Goal: Information Seeking & Learning: Learn about a topic

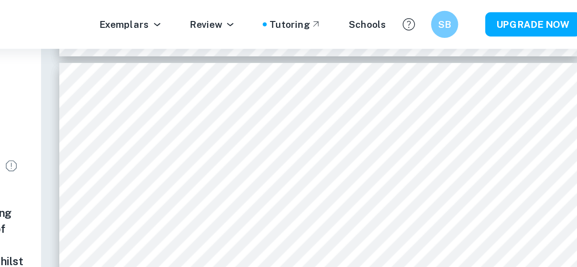
scroll to position [5198, 0]
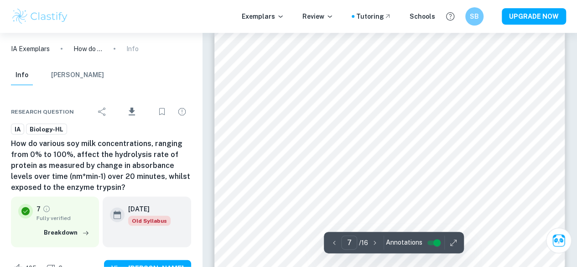
type input "6"
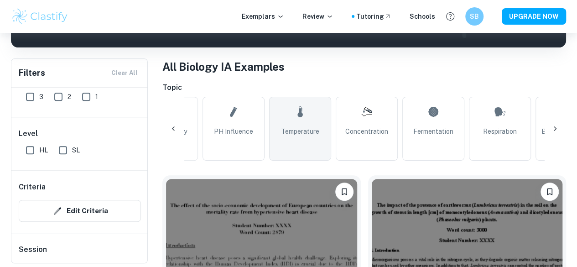
scroll to position [0, 131]
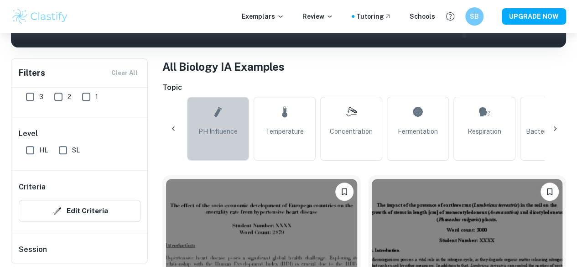
click at [225, 140] on link "pH Influence" at bounding box center [218, 129] width 62 height 64
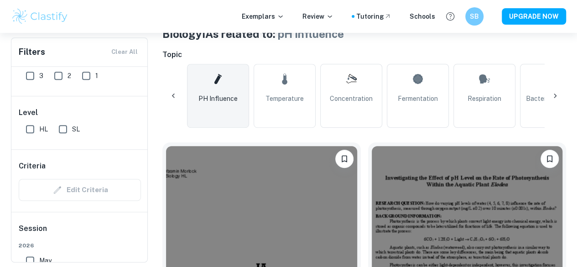
scroll to position [190, 0]
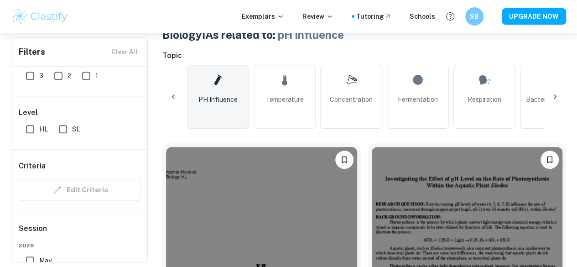
click at [289, 58] on h6 "Topic" at bounding box center [364, 55] width 404 height 11
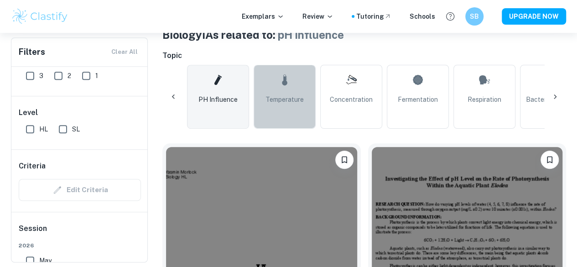
click at [287, 75] on icon at bounding box center [284, 80] width 11 height 22
type input "Temperature"
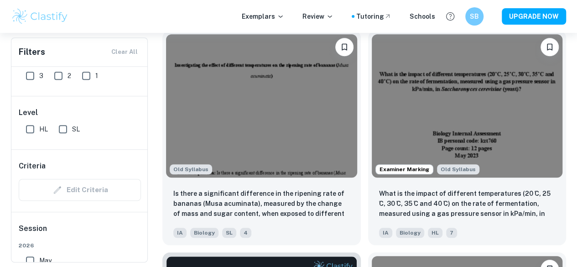
scroll to position [303, 0]
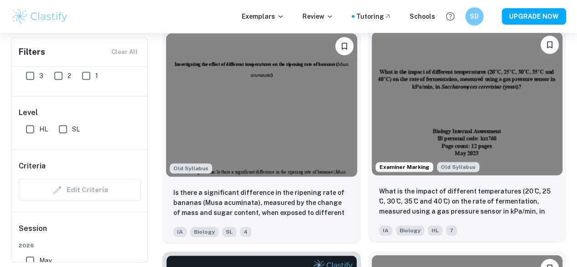
click at [424, 221] on div "HL" at bounding box center [433, 228] width 18 height 15
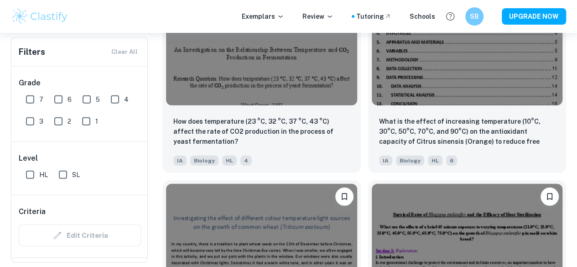
scroll to position [1261, 0]
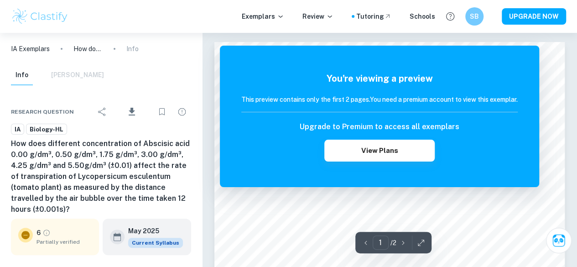
click at [156, 181] on h6 "How does different concentration of Abscisic acid 0.00 g/dm³, 0.50 g/dm³, 1.75 …" at bounding box center [101, 176] width 180 height 77
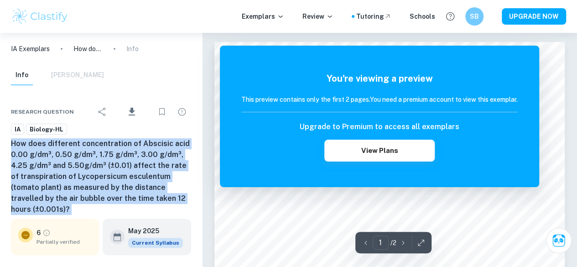
click at [156, 181] on h6 "How does different concentration of Abscisic acid 0.00 g/dm³, 0.50 g/dm³, 1.75 …" at bounding box center [101, 176] width 180 height 77
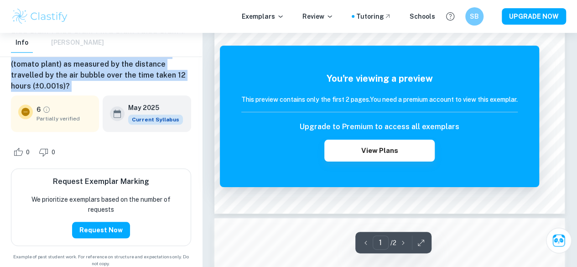
scroll to position [312, 0]
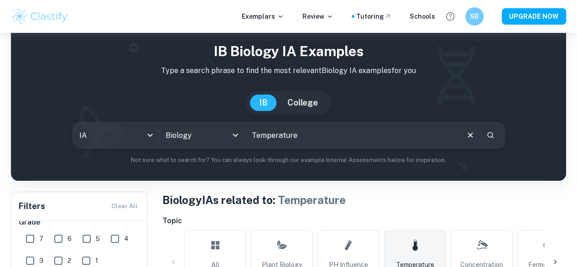
scroll to position [152, 0]
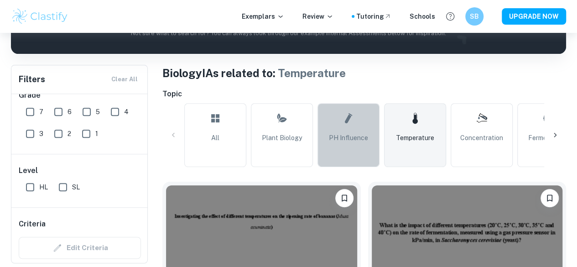
click at [347, 137] on span "pH Influence" at bounding box center [348, 138] width 39 height 10
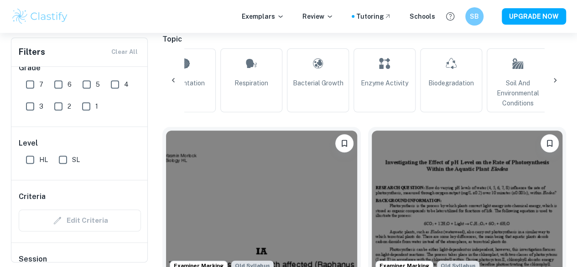
scroll to position [0, 365]
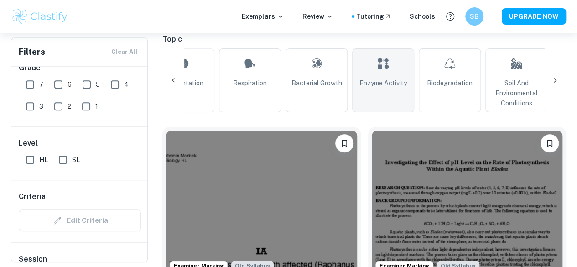
click at [371, 91] on link "Enzyme Activity" at bounding box center [383, 80] width 62 height 64
type input "Enzyme Activity"
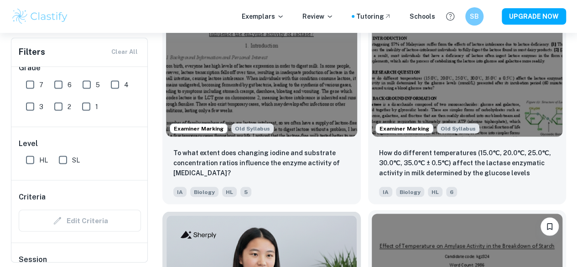
scroll to position [792, 0]
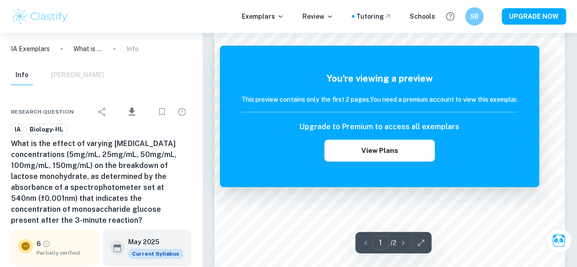
scroll to position [50, 0]
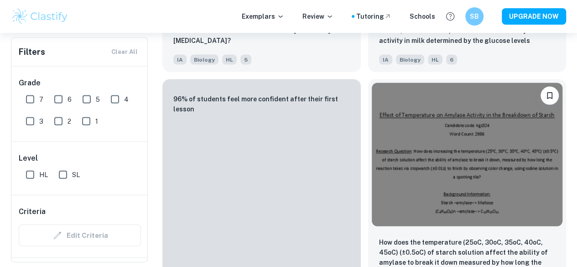
scroll to position [921, 0]
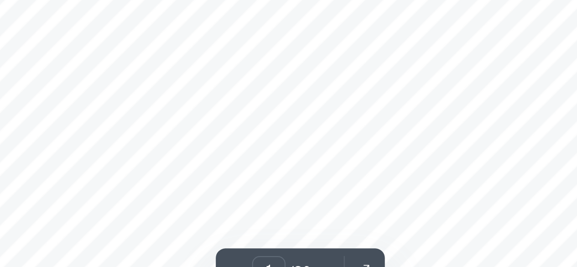
scroll to position [142, 0]
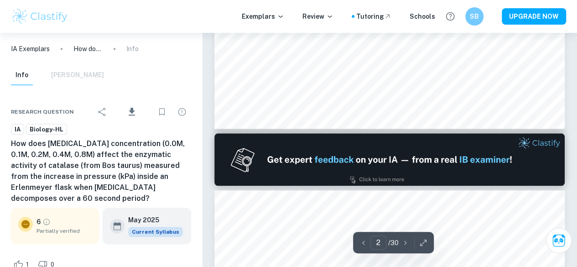
type input "1"
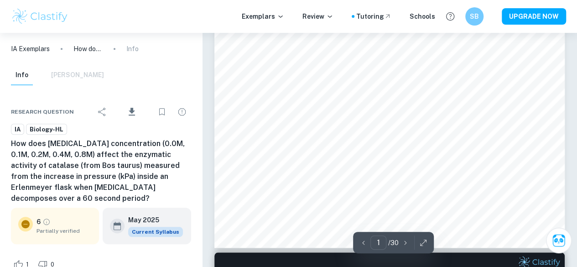
scroll to position [290, 0]
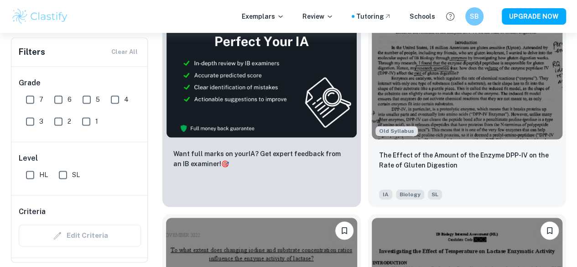
scroll to position [562, 0]
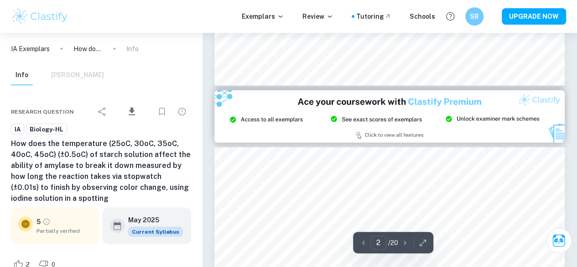
type input "3"
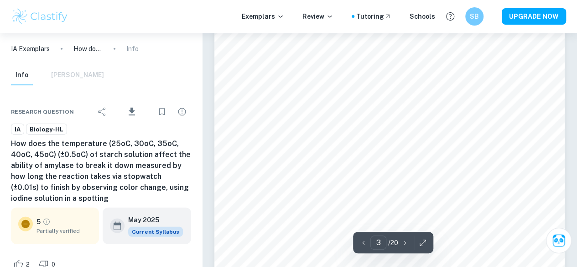
scroll to position [1144, 0]
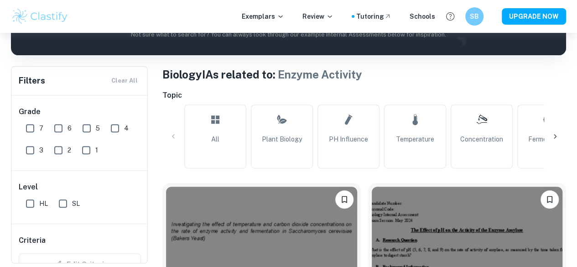
drag, startPoint x: 204, startPoint y: 137, endPoint x: 286, endPoint y: 187, distance: 96.0
click at [204, 137] on link "All" at bounding box center [215, 137] width 62 height 64
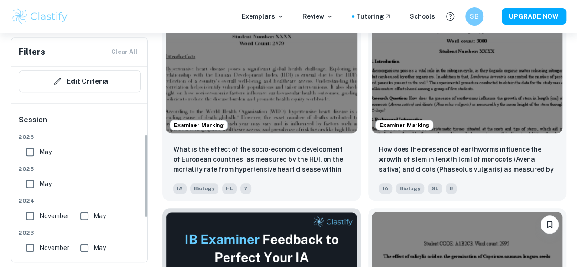
scroll to position [157, 0]
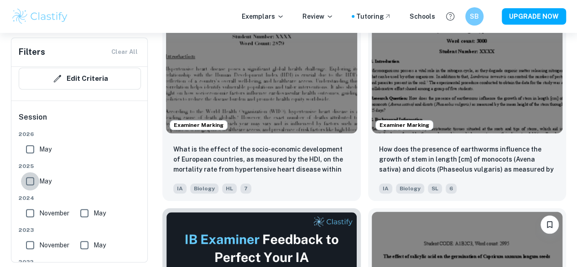
click at [26, 183] on input "May" at bounding box center [30, 181] width 18 height 18
checkbox input "true"
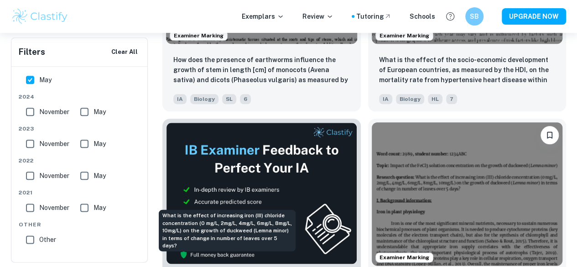
scroll to position [489, 0]
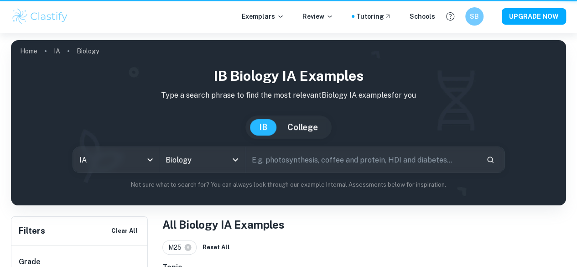
scroll to position [489, 0]
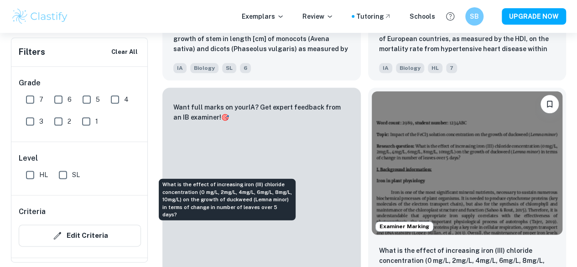
click at [274, 185] on div "What is the effect of increasing iron (III) chloride concentration (0 mg/L, 2mg…" at bounding box center [227, 199] width 137 height 42
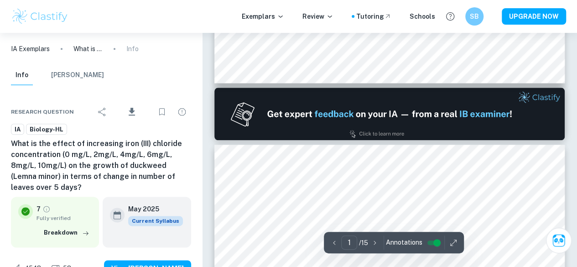
type input "2"
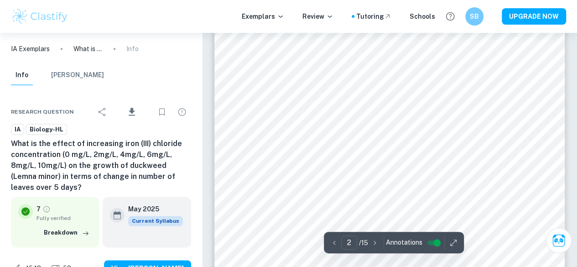
scroll to position [613, 0]
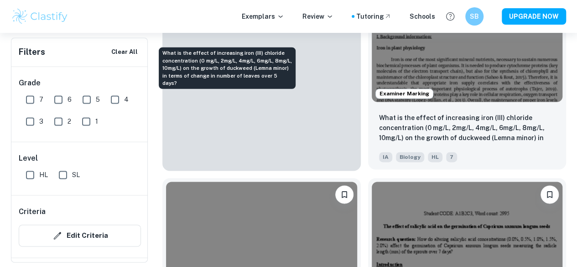
scroll to position [622, 0]
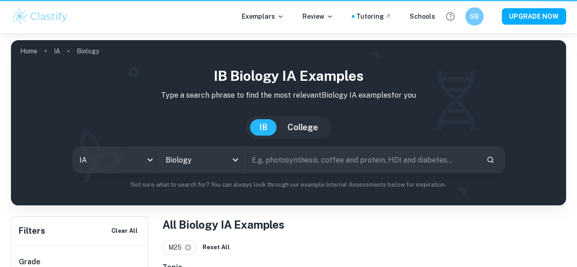
scroll to position [622, 0]
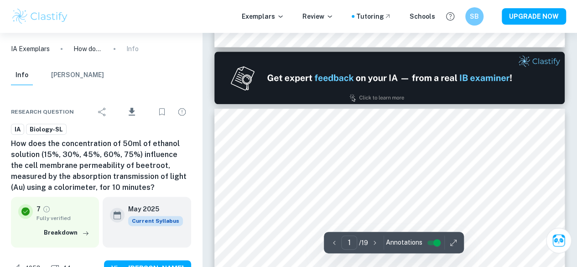
type input "2"
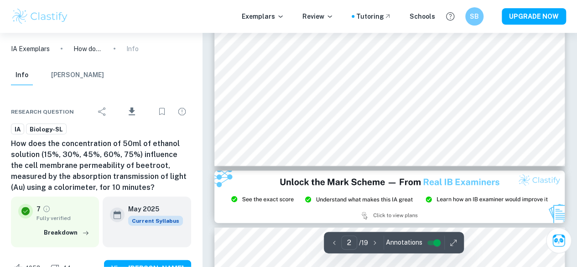
scroll to position [957, 0]
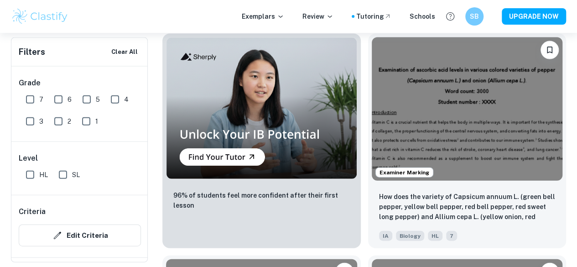
scroll to position [987, 0]
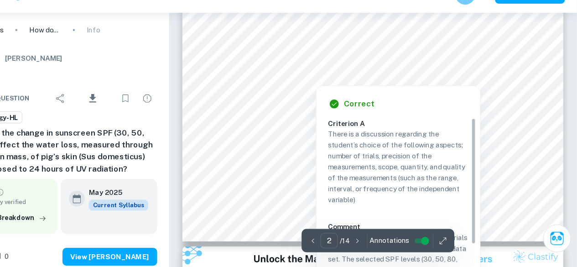
scroll to position [768, 0]
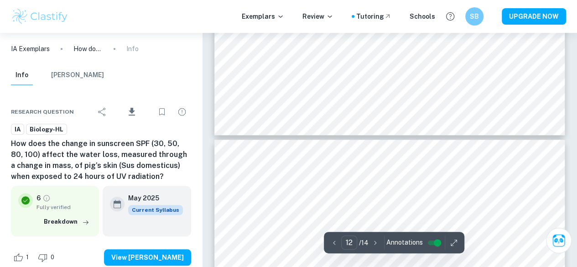
type input "13"
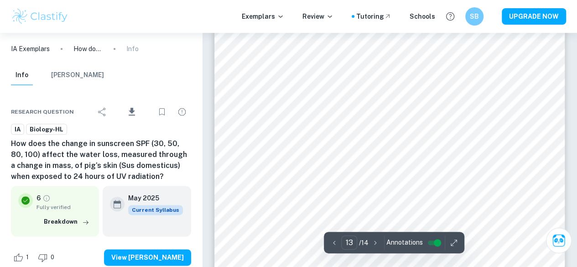
scroll to position [5726, 0]
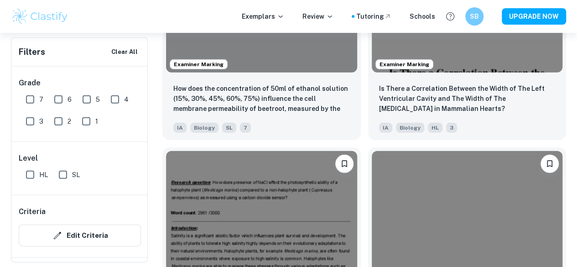
scroll to position [1317, 0]
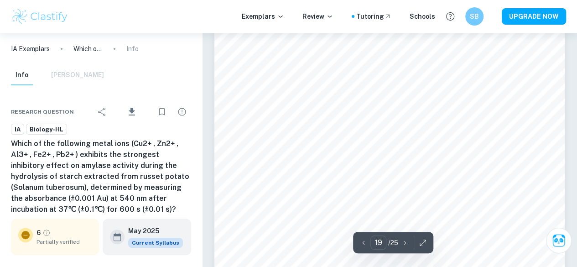
scroll to position [8751, 0]
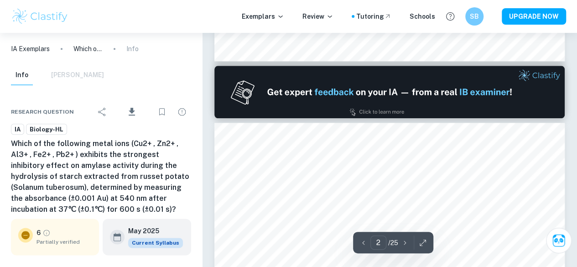
type input "1"
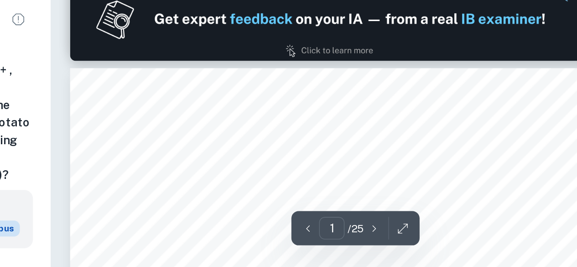
scroll to position [415, 0]
